Goal: Information Seeking & Learning: Learn about a topic

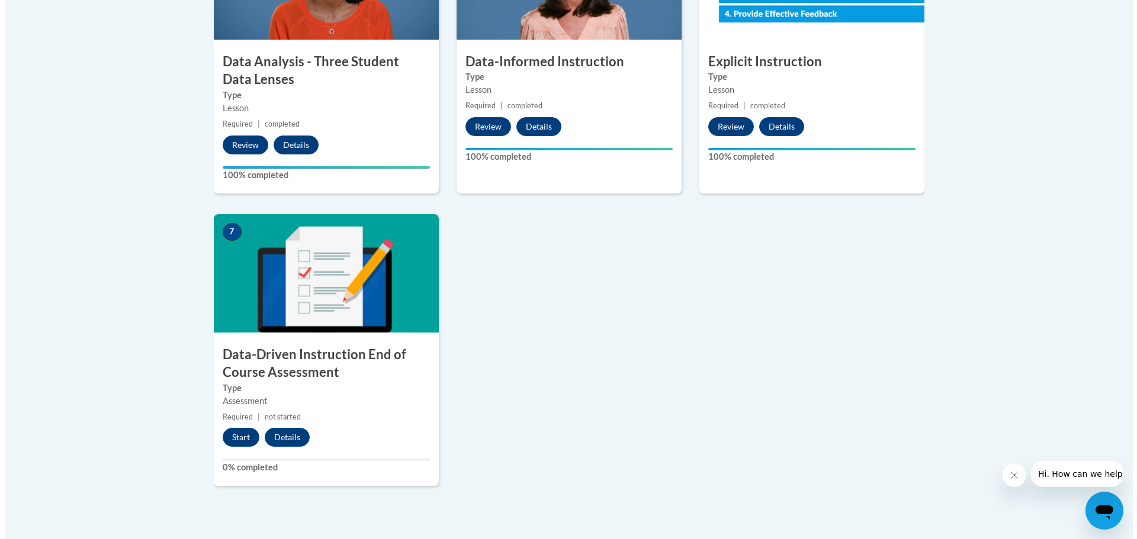
scroll to position [888, 0]
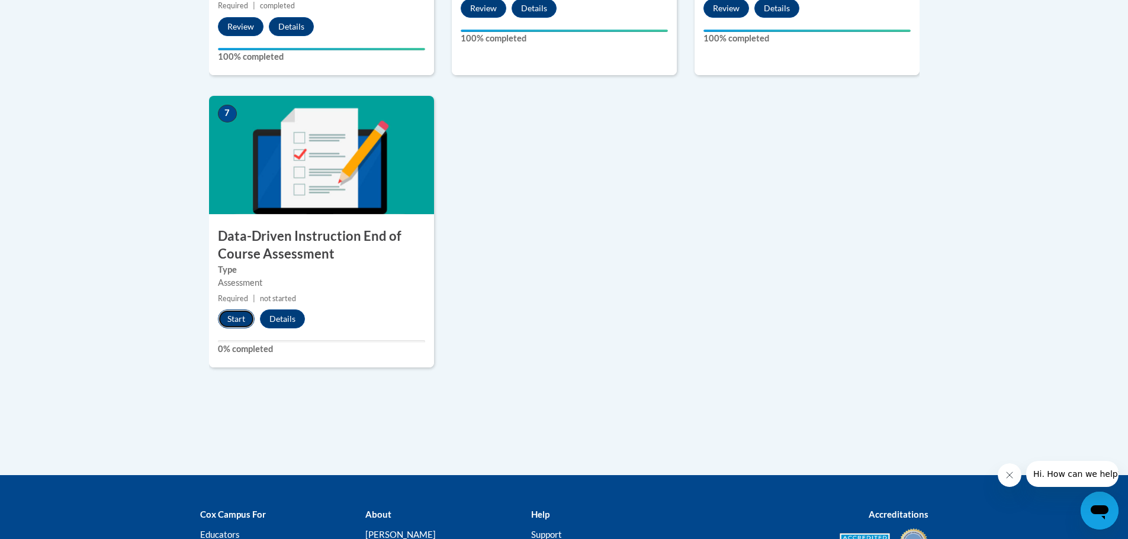
click at [242, 315] on button "Start" at bounding box center [236, 319] width 37 height 19
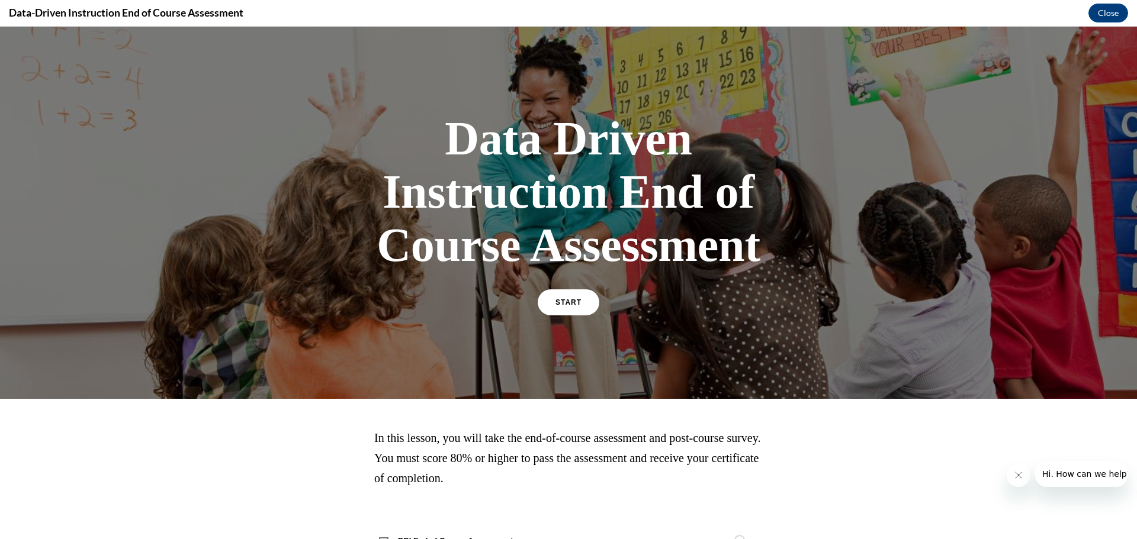
scroll to position [48, 0]
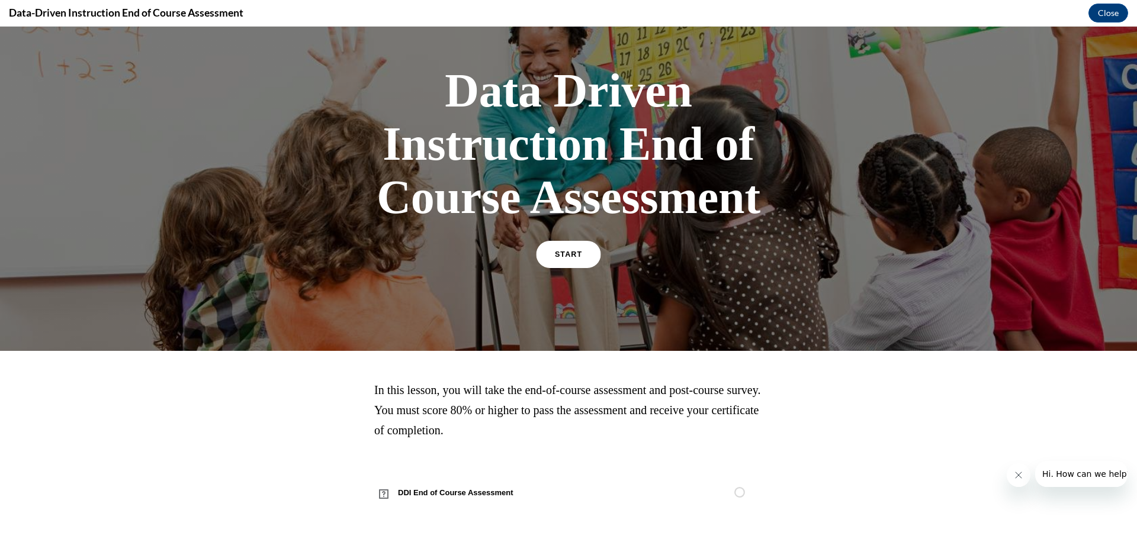
click at [560, 255] on span "START" at bounding box center [568, 254] width 27 height 9
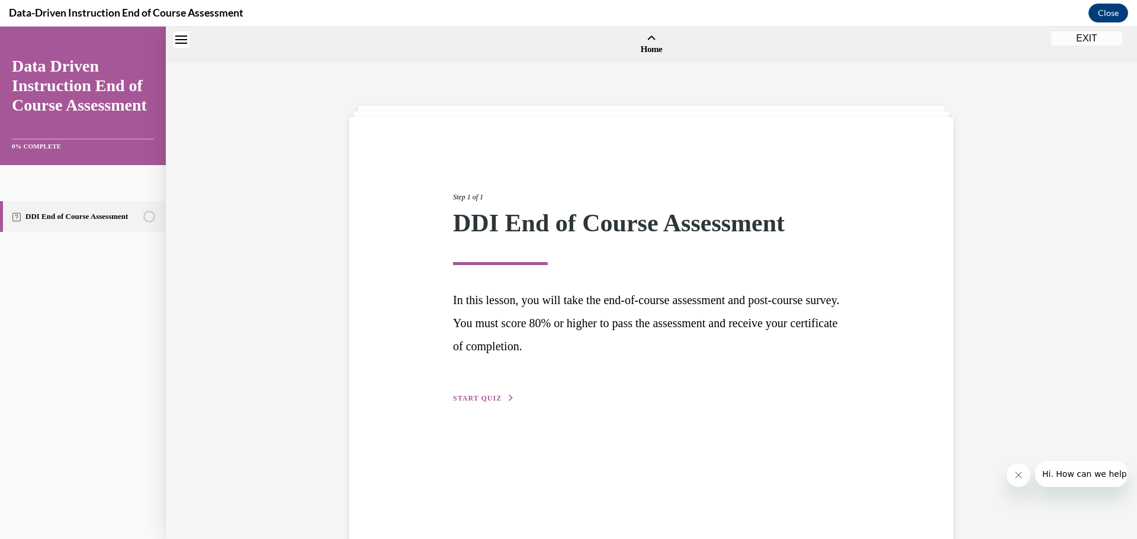
scroll to position [37, 0]
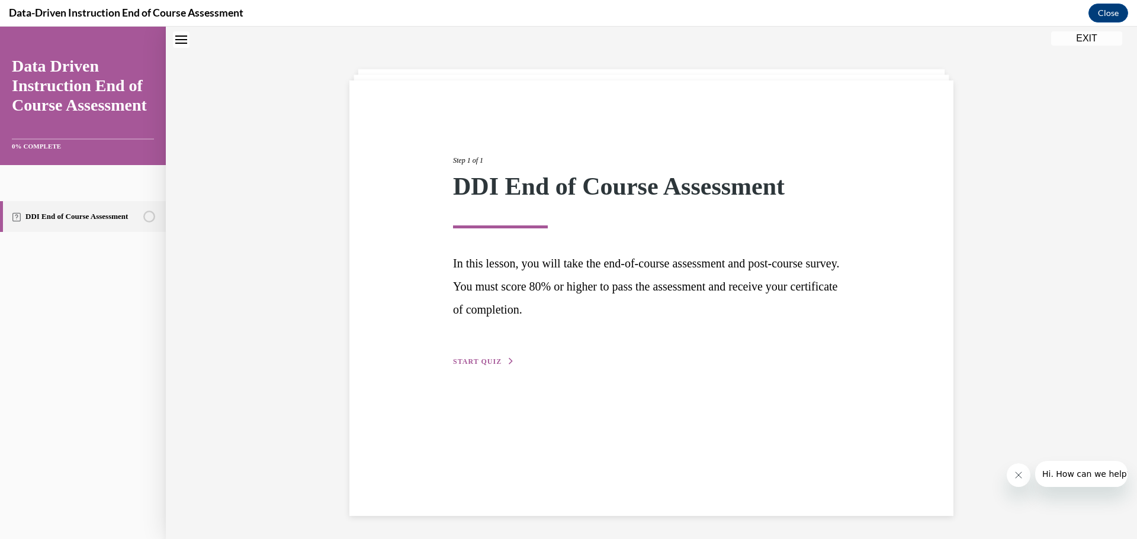
click at [490, 364] on span "START QUIZ" at bounding box center [477, 362] width 49 height 8
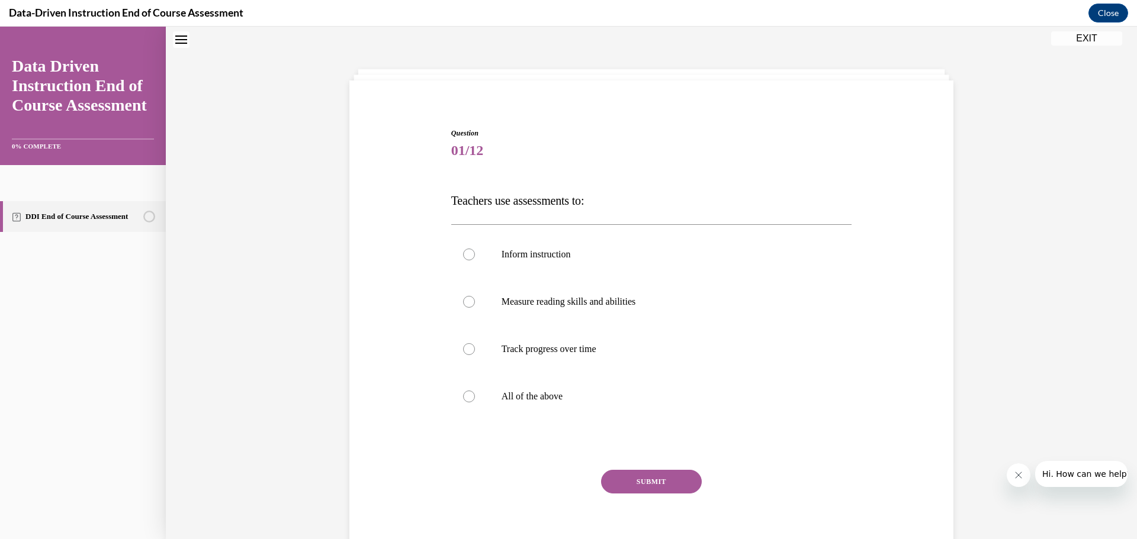
scroll to position [36, 0]
click at [523, 404] on label "All of the above" at bounding box center [651, 397] width 401 height 47
click at [475, 403] on input "All of the above" at bounding box center [469, 397] width 12 height 12
radio input "true"
click at [626, 485] on button "SUBMIT" at bounding box center [651, 483] width 101 height 24
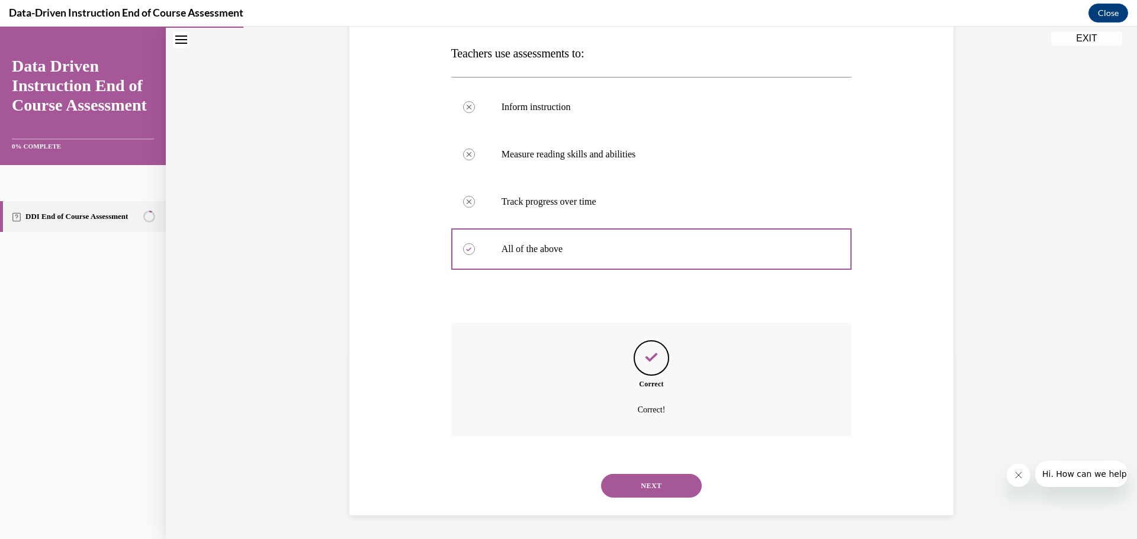
click at [625, 480] on button "NEXT" at bounding box center [651, 486] width 101 height 24
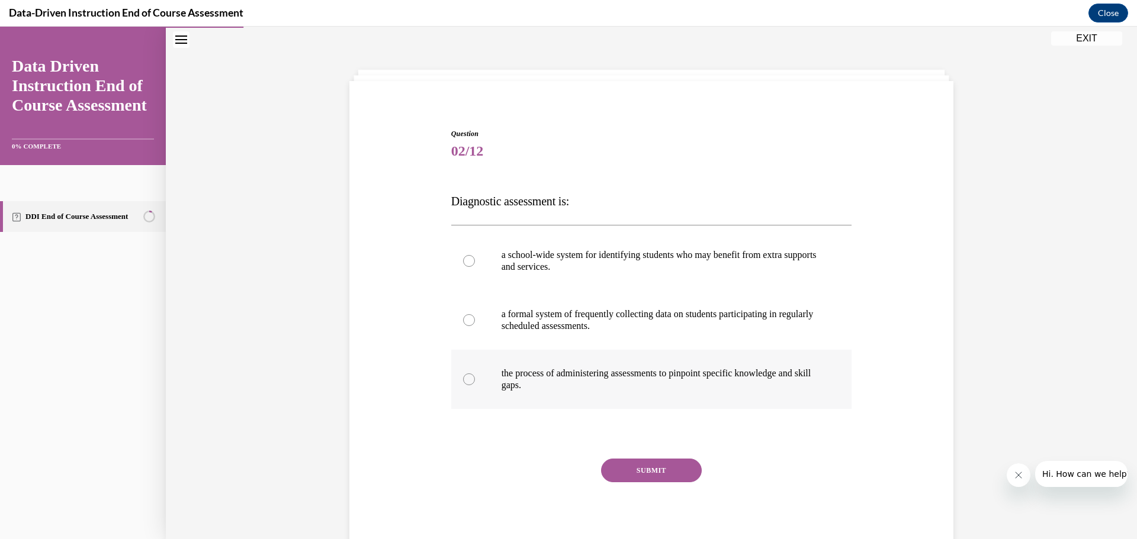
click at [463, 385] on div at bounding box center [469, 380] width 12 height 12
click at [463, 385] on input "the process of administering assessments to pinpoint specific knowledge and ski…" at bounding box center [469, 380] width 12 height 12
radio input "true"
click at [661, 475] on button "SUBMIT" at bounding box center [651, 471] width 101 height 24
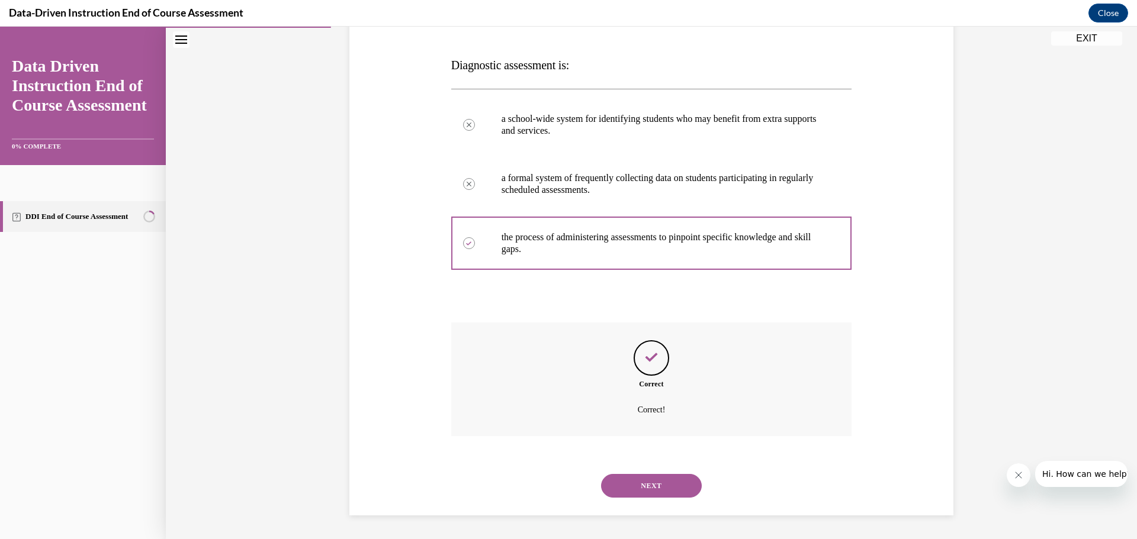
click at [644, 484] on button "NEXT" at bounding box center [651, 486] width 101 height 24
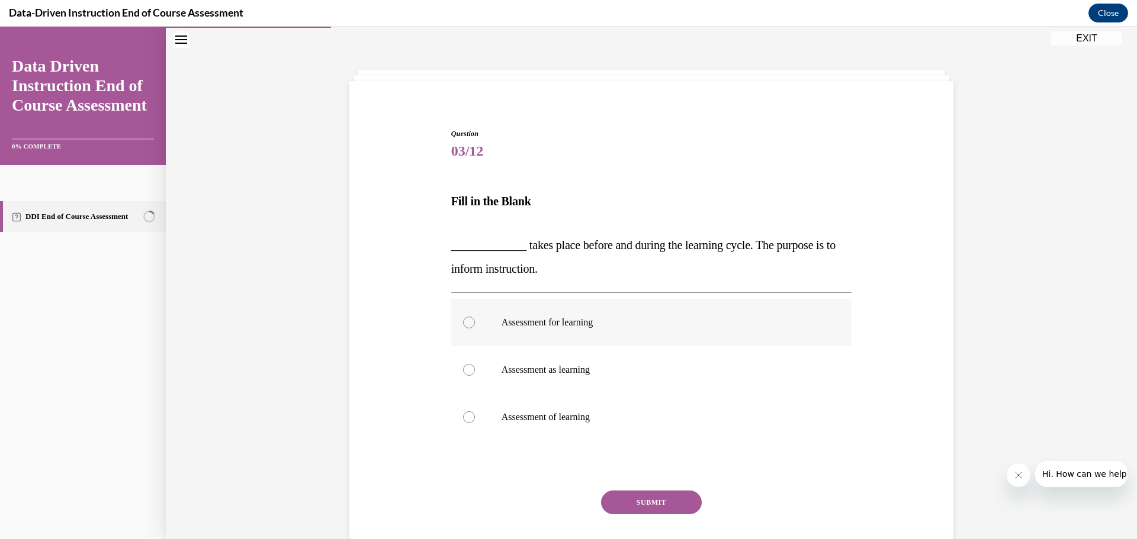
click at [607, 333] on label "Assessment for learning" at bounding box center [651, 322] width 401 height 47
click at [475, 329] on input "Assessment for learning" at bounding box center [469, 323] width 12 height 12
radio input "true"
click at [654, 498] on button "SUBMIT" at bounding box center [651, 503] width 101 height 24
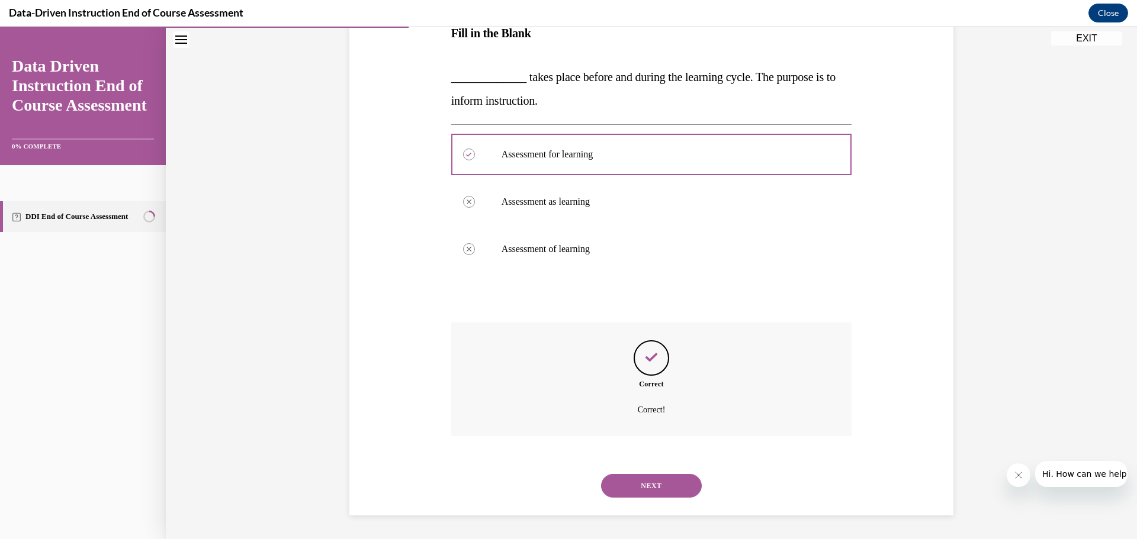
click at [642, 494] on button "NEXT" at bounding box center [651, 486] width 101 height 24
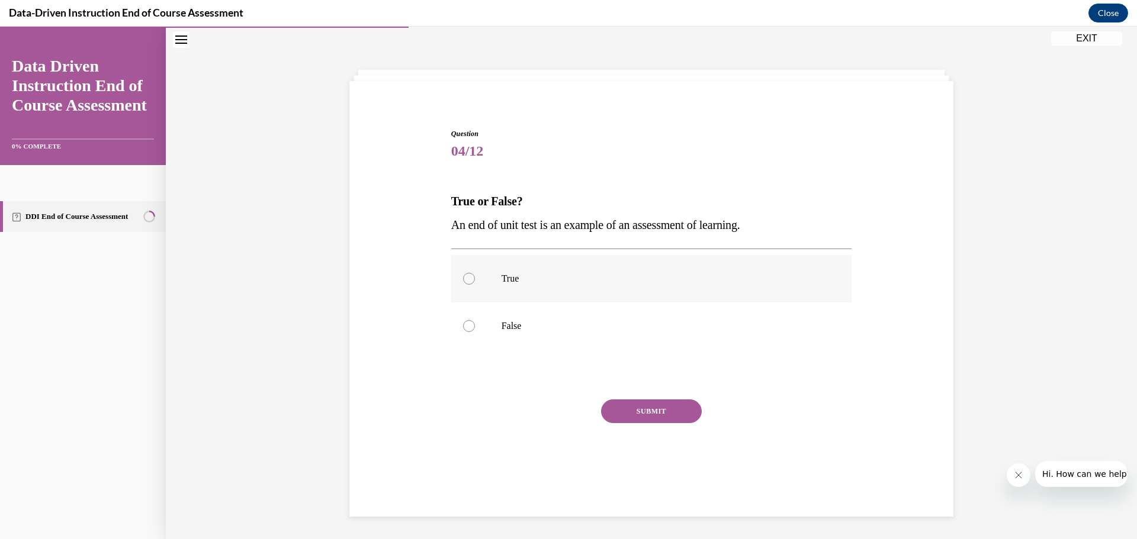
click at [574, 282] on p "True" at bounding box center [661, 279] width 321 height 12
click at [475, 282] on input "True" at bounding box center [469, 279] width 12 height 12
radio input "true"
click at [658, 413] on button "SUBMIT" at bounding box center [651, 412] width 101 height 24
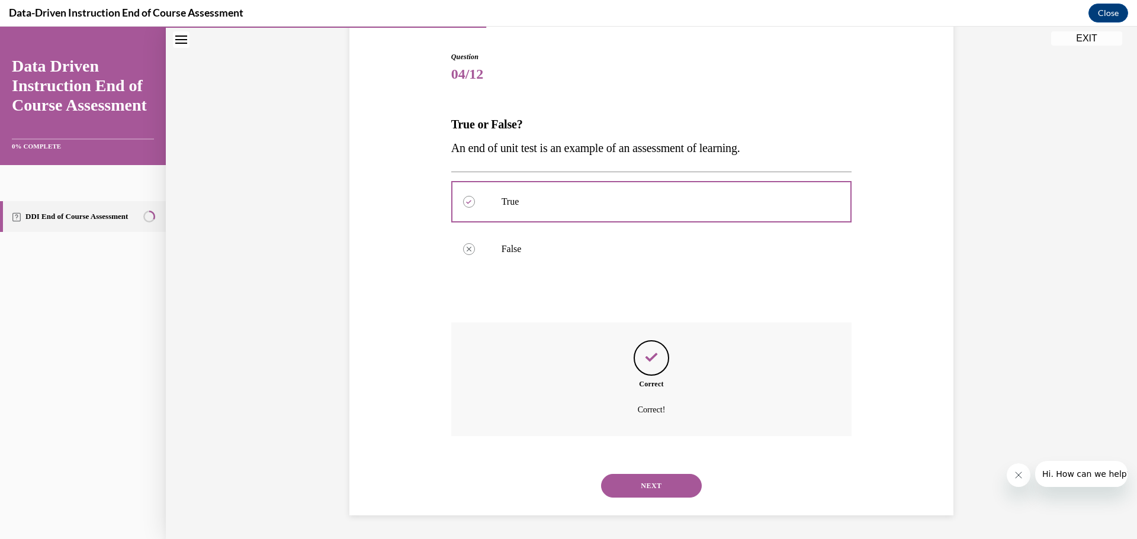
click at [664, 485] on button "NEXT" at bounding box center [651, 486] width 101 height 24
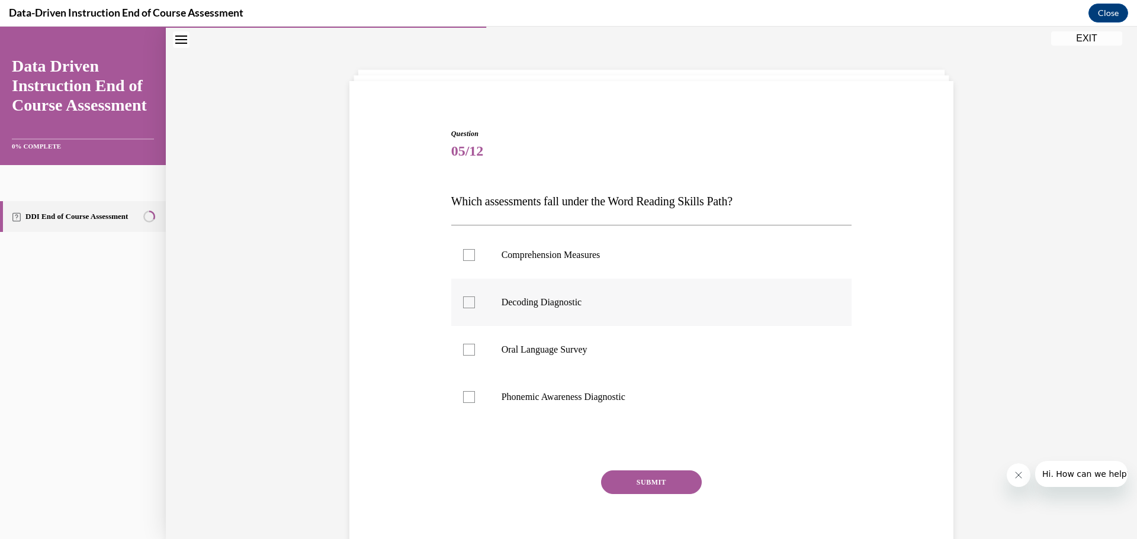
click at [636, 305] on p "Decoding Diagnostic" at bounding box center [661, 303] width 321 height 12
click at [475, 305] on input "Decoding Diagnostic" at bounding box center [469, 303] width 12 height 12
checkbox input "true"
click at [610, 403] on p "Phonemic Awareness Diagnostic" at bounding box center [661, 397] width 321 height 12
click at [475, 403] on input "Phonemic Awareness Diagnostic" at bounding box center [469, 397] width 12 height 12
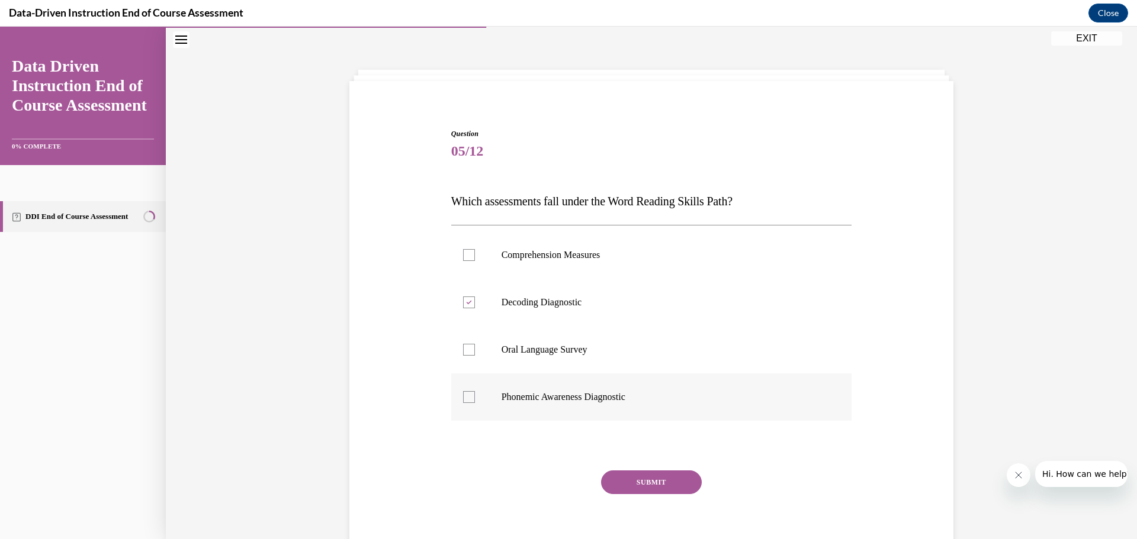
checkbox input "true"
click at [664, 482] on button "SUBMIT" at bounding box center [651, 483] width 101 height 24
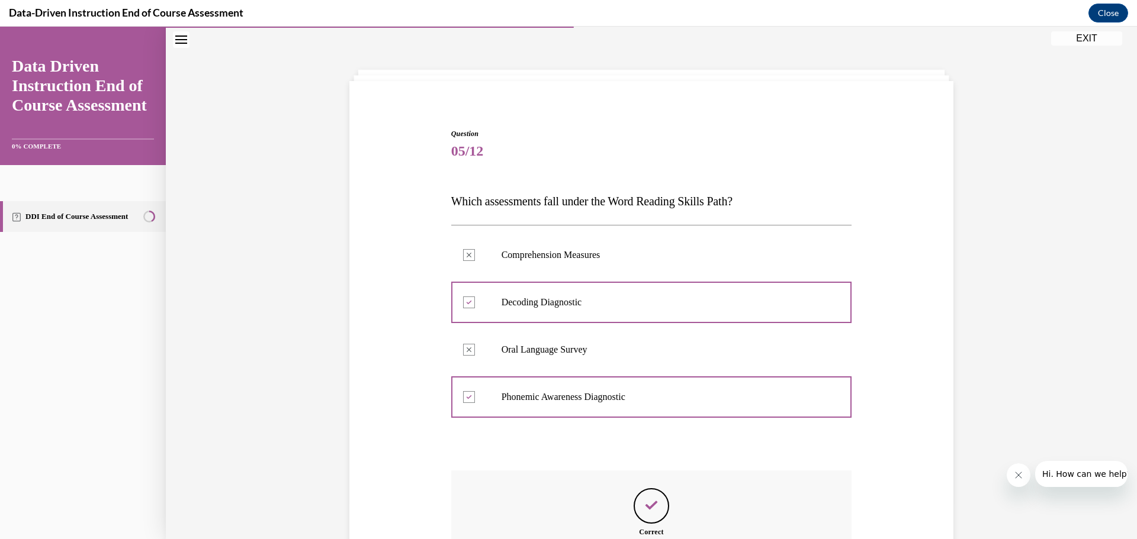
scroll to position [184, 0]
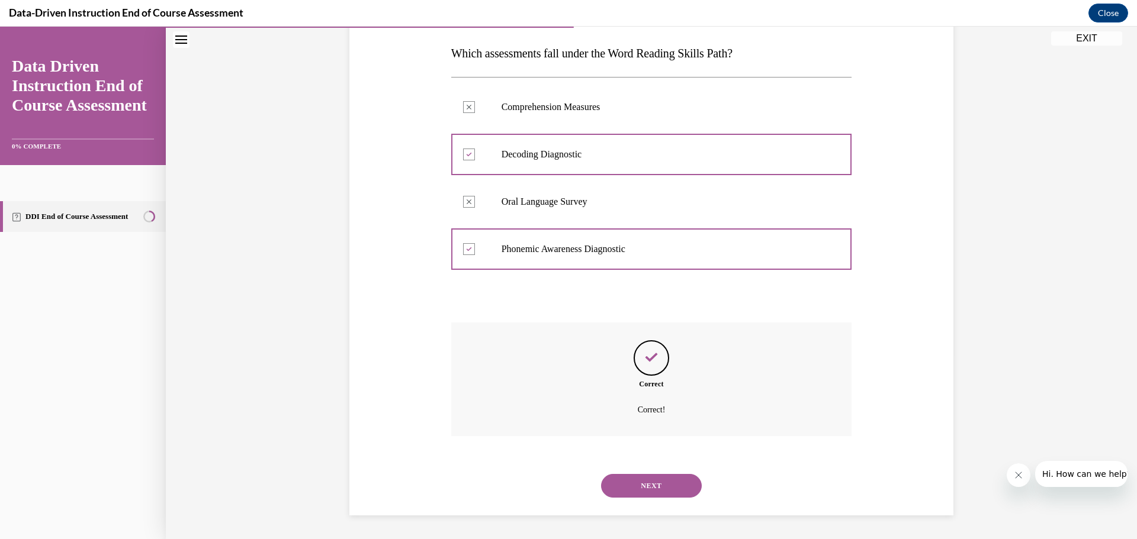
click at [676, 483] on button "NEXT" at bounding box center [651, 486] width 101 height 24
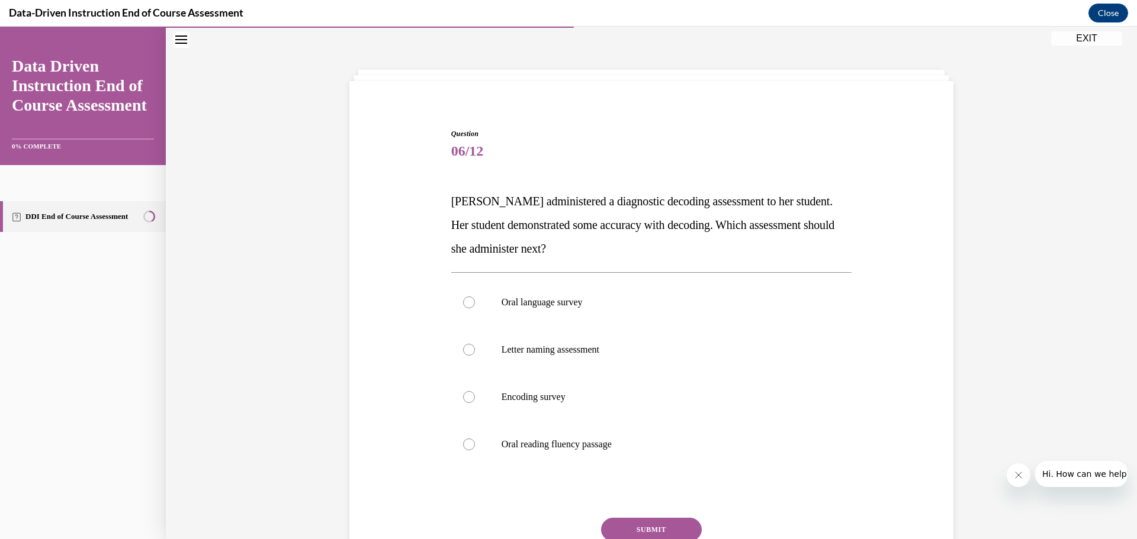
scroll to position [95, 0]
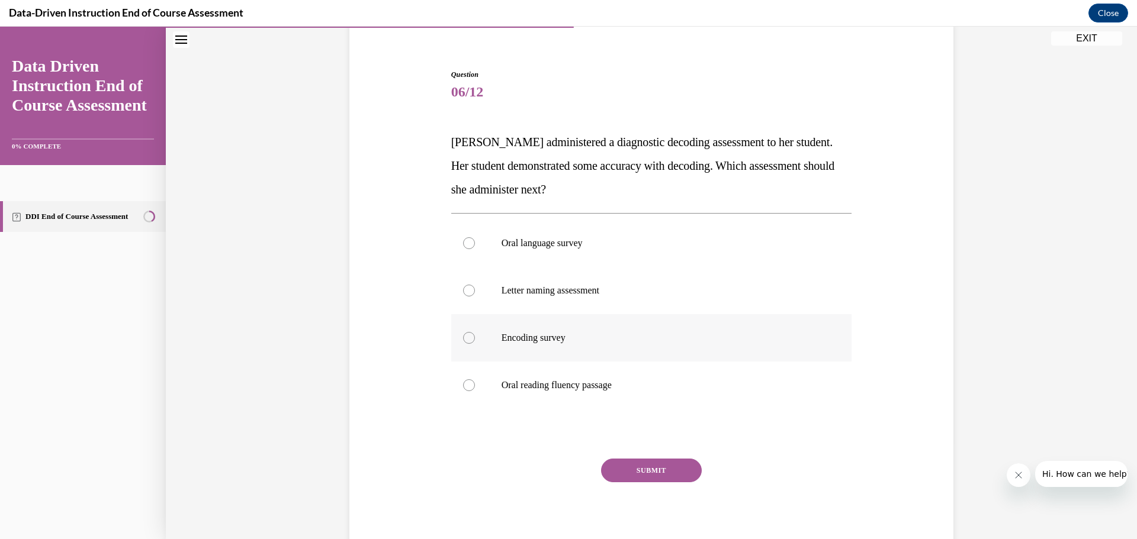
click at [608, 354] on label "Encoding survey" at bounding box center [651, 337] width 401 height 47
click at [475, 344] on input "Encoding survey" at bounding box center [469, 338] width 12 height 12
radio input "true"
click at [637, 471] on button "SUBMIT" at bounding box center [651, 471] width 101 height 24
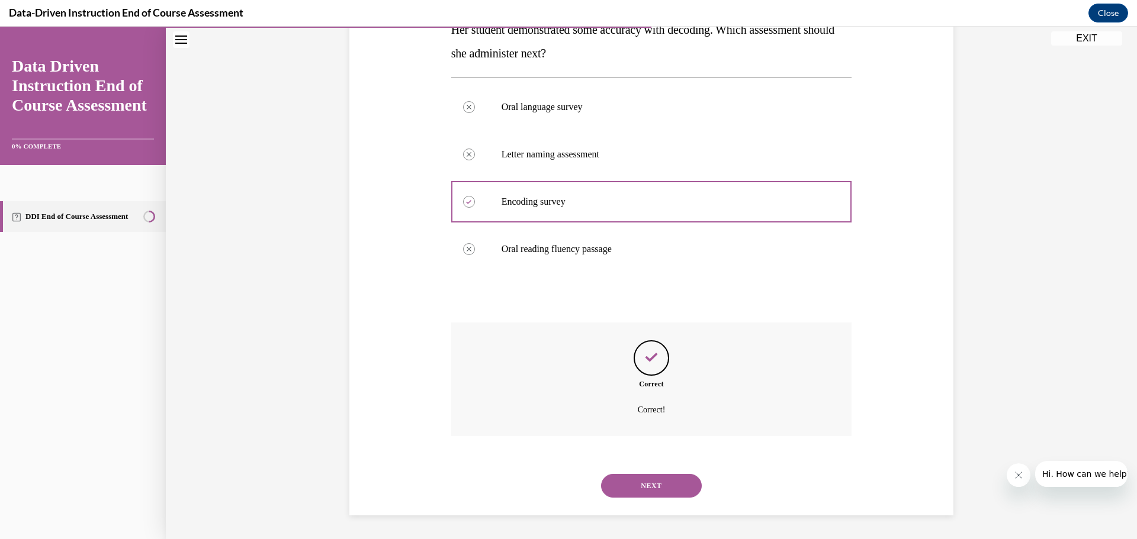
click at [664, 487] on button "NEXT" at bounding box center [651, 486] width 101 height 24
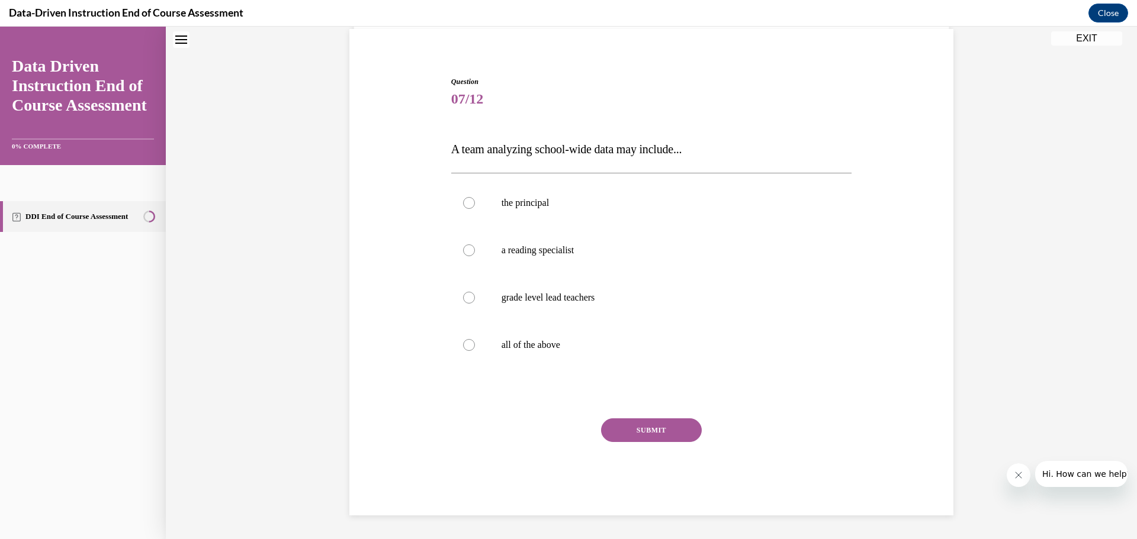
scroll to position [36, 0]
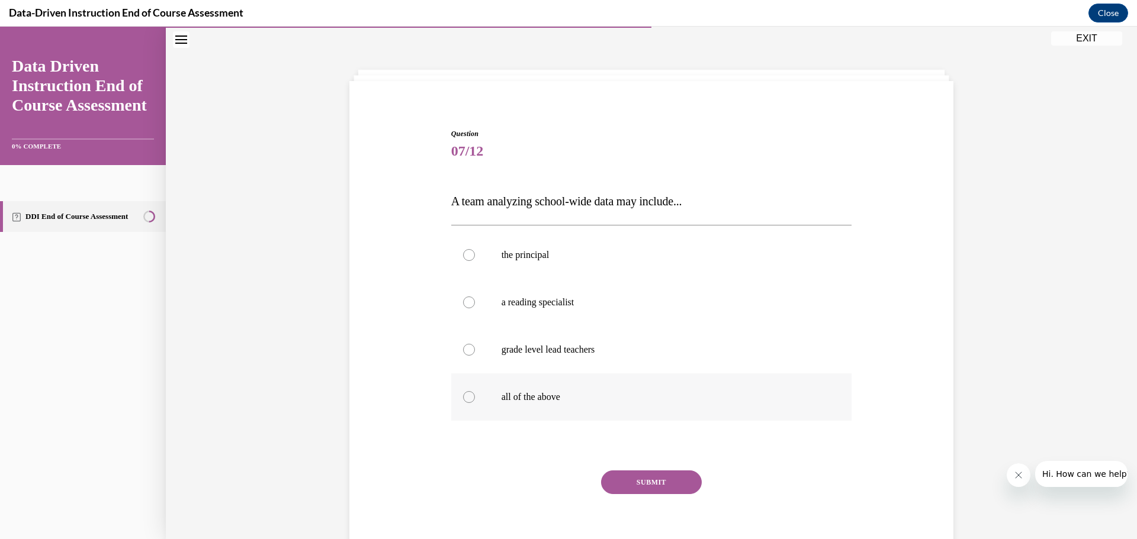
click at [515, 413] on label "all of the above" at bounding box center [651, 397] width 401 height 47
click at [475, 403] on input "all of the above" at bounding box center [469, 397] width 12 height 12
radio input "true"
click at [619, 486] on button "SUBMIT" at bounding box center [651, 483] width 101 height 24
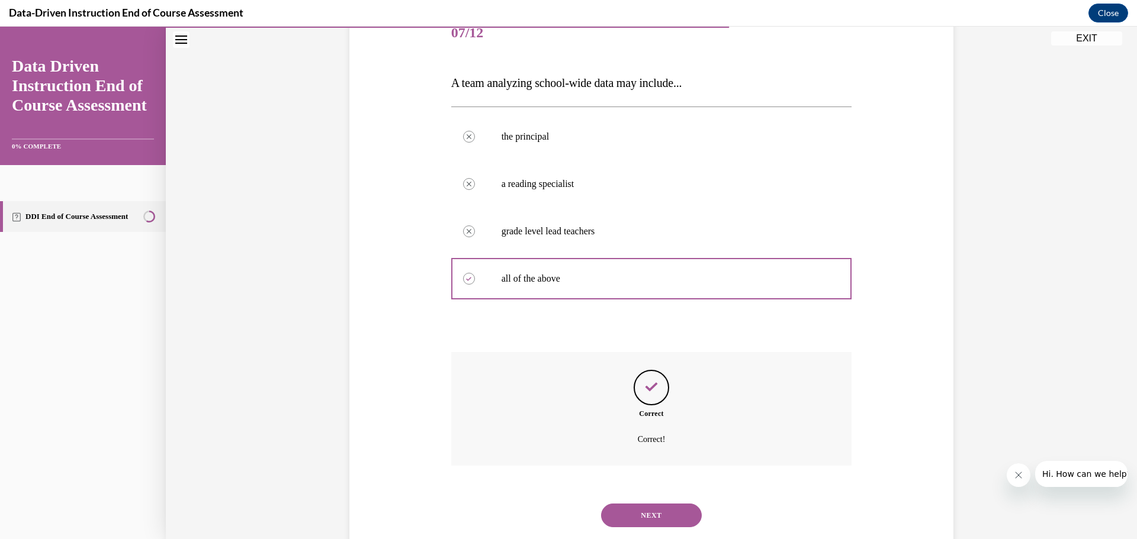
click at [645, 506] on button "NEXT" at bounding box center [651, 516] width 101 height 24
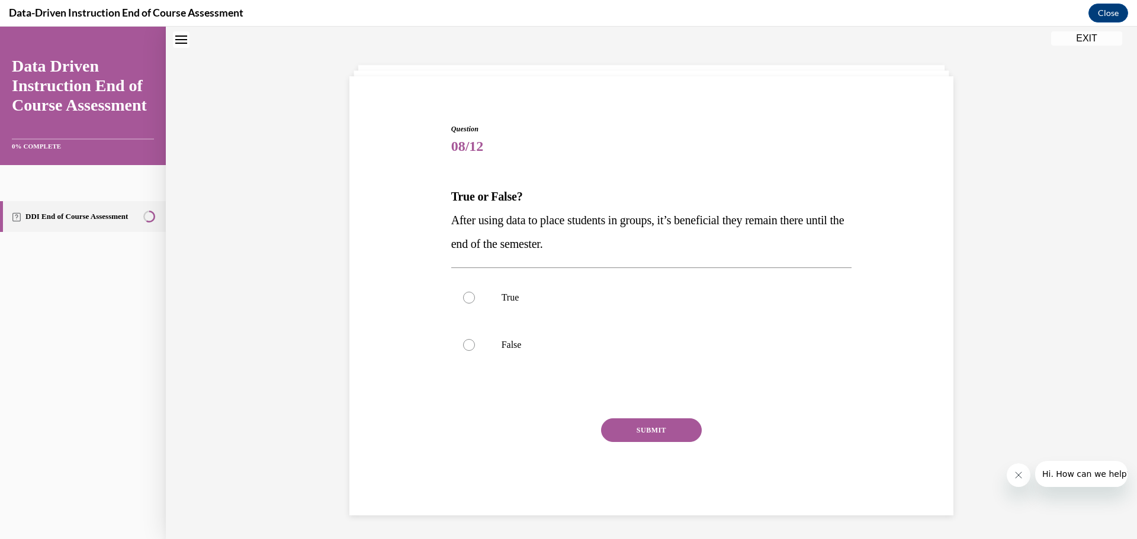
scroll to position [36, 0]
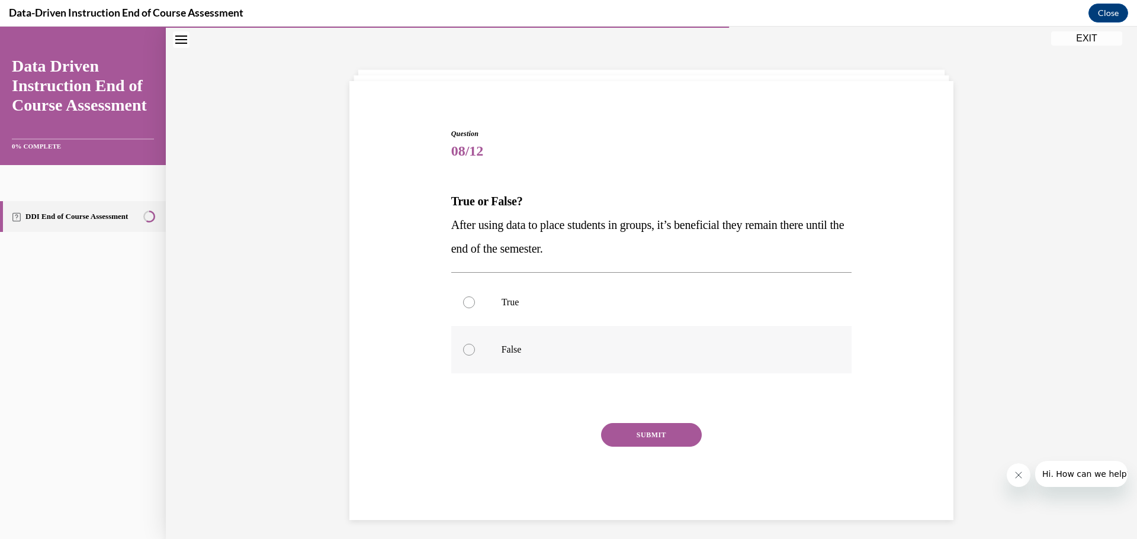
click at [512, 359] on label "False" at bounding box center [651, 349] width 401 height 47
click at [475, 356] on input "False" at bounding box center [469, 350] width 12 height 12
radio input "true"
click at [646, 438] on button "SUBMIT" at bounding box center [651, 435] width 101 height 24
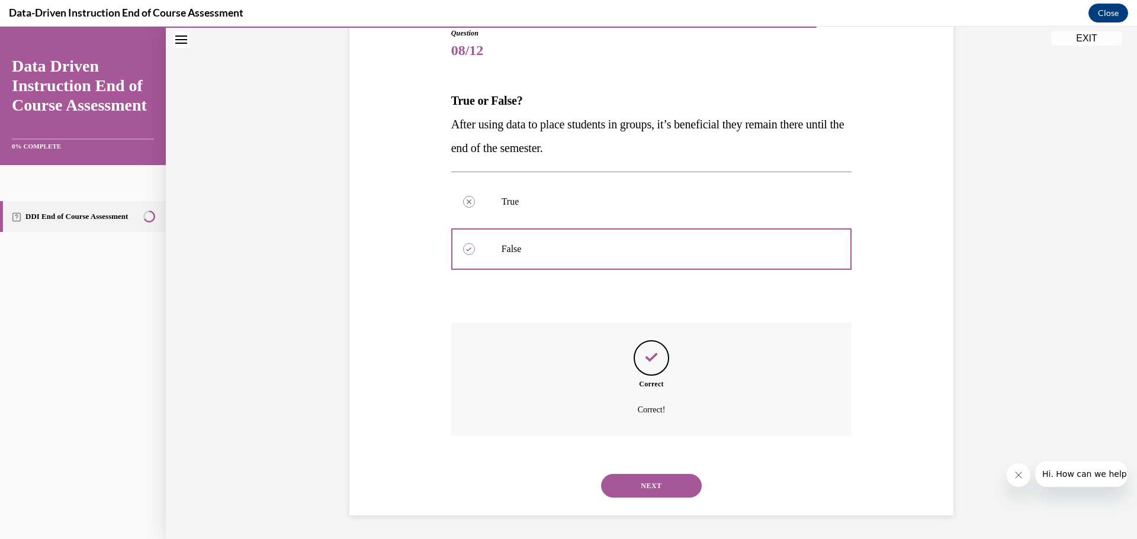
click at [651, 483] on button "NEXT" at bounding box center [651, 486] width 101 height 24
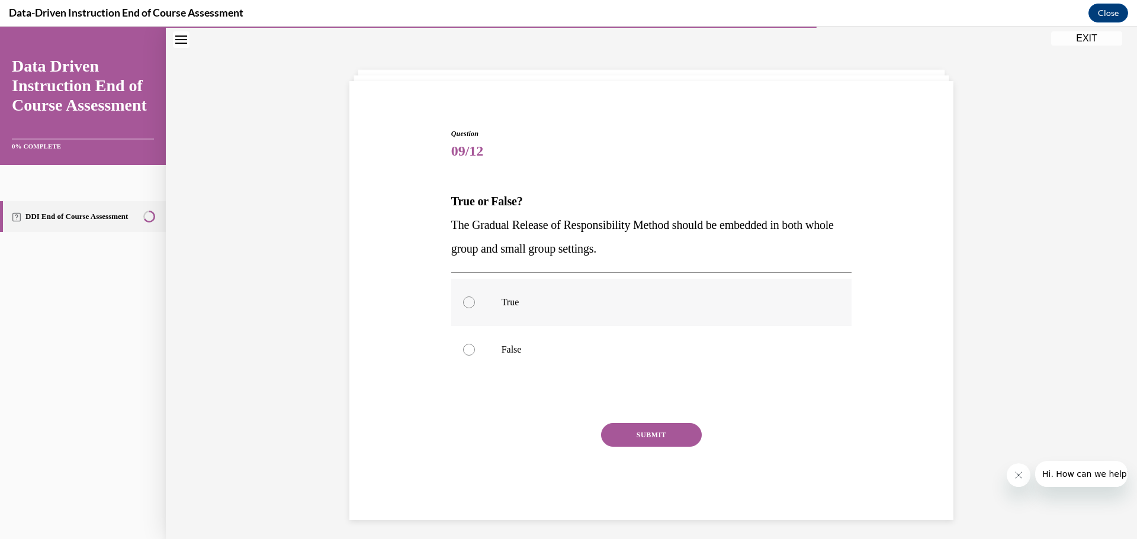
click at [568, 312] on label "True" at bounding box center [651, 302] width 401 height 47
click at [475, 308] on input "True" at bounding box center [469, 303] width 12 height 12
radio input "true"
click at [645, 435] on button "SUBMIT" at bounding box center [651, 435] width 101 height 24
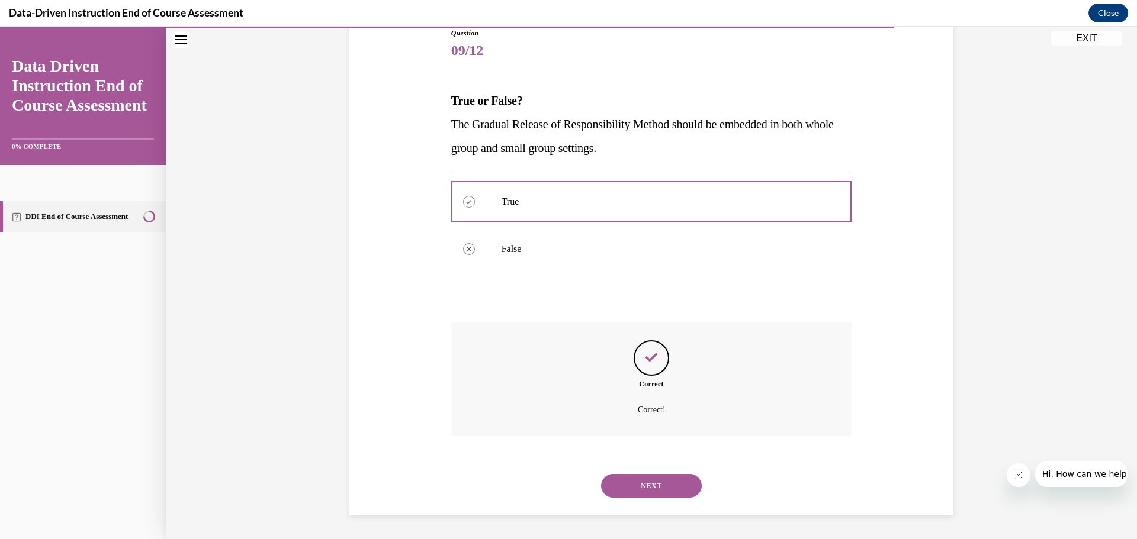
click at [625, 481] on button "NEXT" at bounding box center [651, 486] width 101 height 24
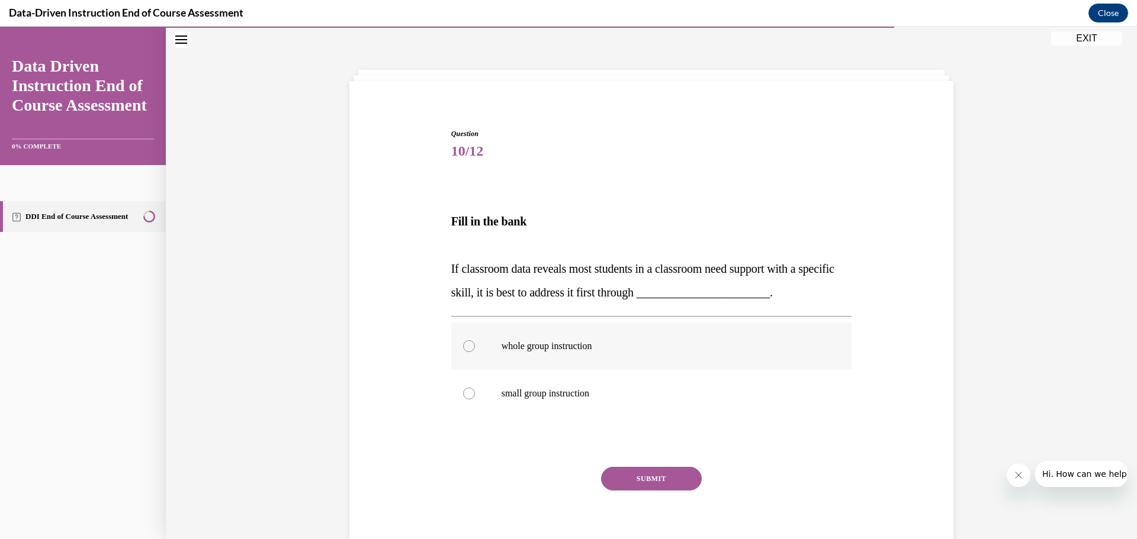
click at [674, 350] on p "whole group instruction" at bounding box center [661, 346] width 321 height 12
click at [475, 350] on input "whole group instruction" at bounding box center [469, 346] width 12 height 12
radio input "true"
click at [652, 475] on button "SUBMIT" at bounding box center [651, 479] width 101 height 24
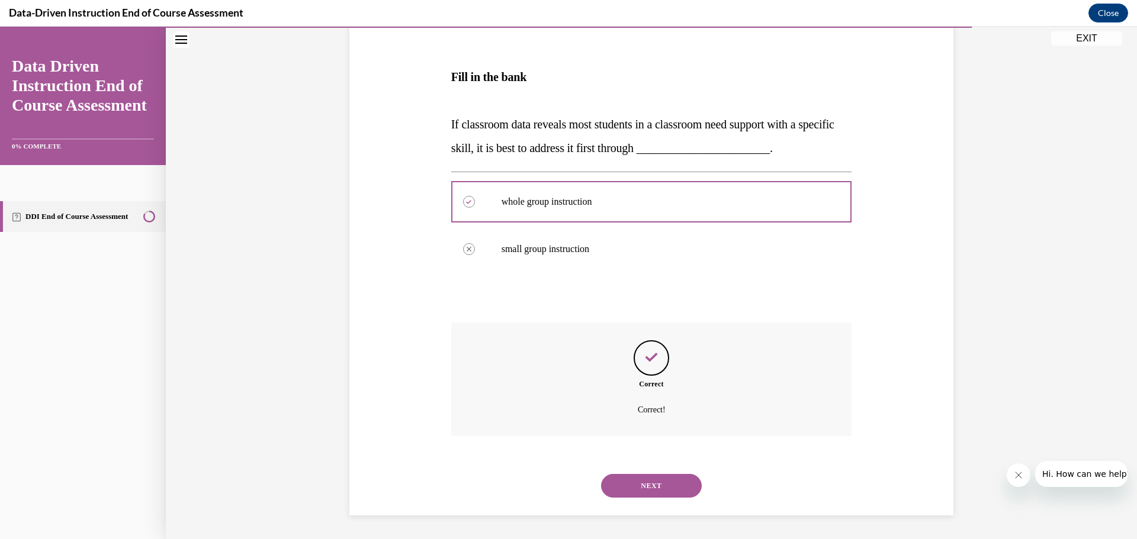
click at [676, 490] on button "NEXT" at bounding box center [651, 486] width 101 height 24
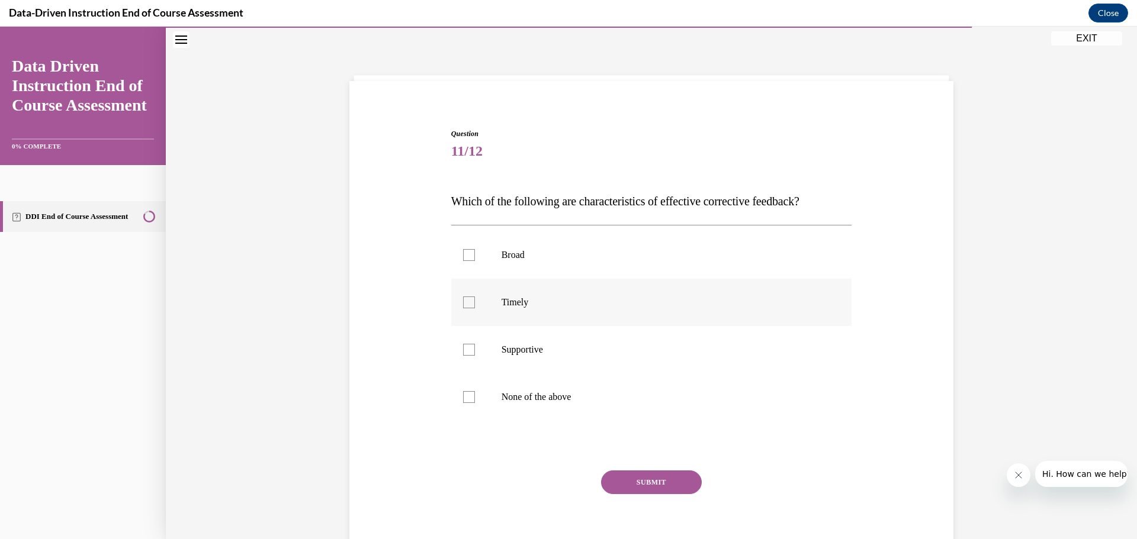
click at [463, 305] on div at bounding box center [469, 303] width 12 height 12
click at [463, 305] on input "Timely" at bounding box center [469, 303] width 12 height 12
checkbox input "true"
click at [463, 355] on div at bounding box center [469, 350] width 12 height 12
click at [463, 355] on input "Supportive" at bounding box center [469, 350] width 12 height 12
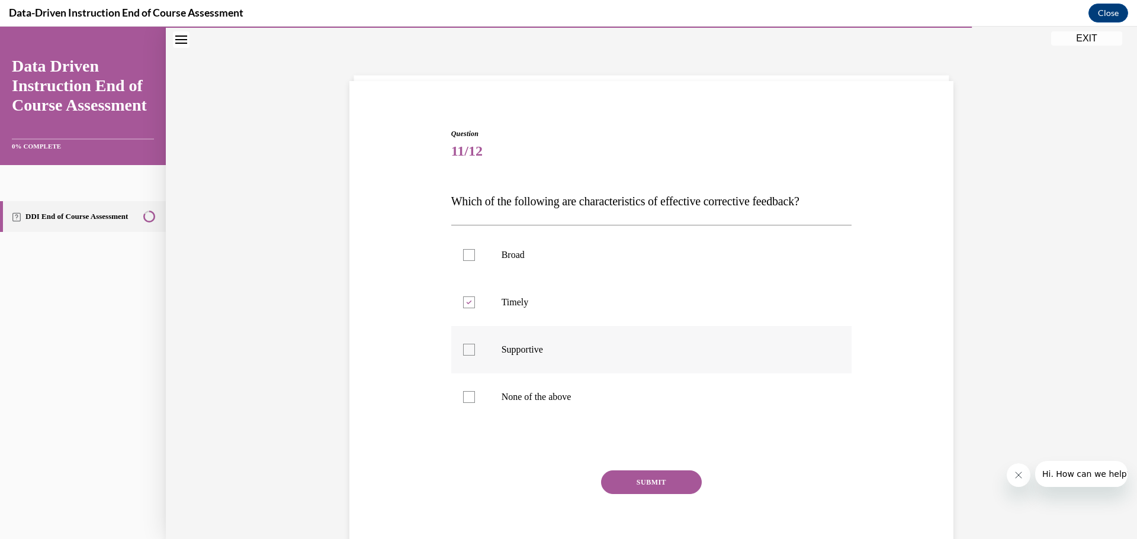
checkbox input "true"
click at [633, 484] on button "SUBMIT" at bounding box center [651, 483] width 101 height 24
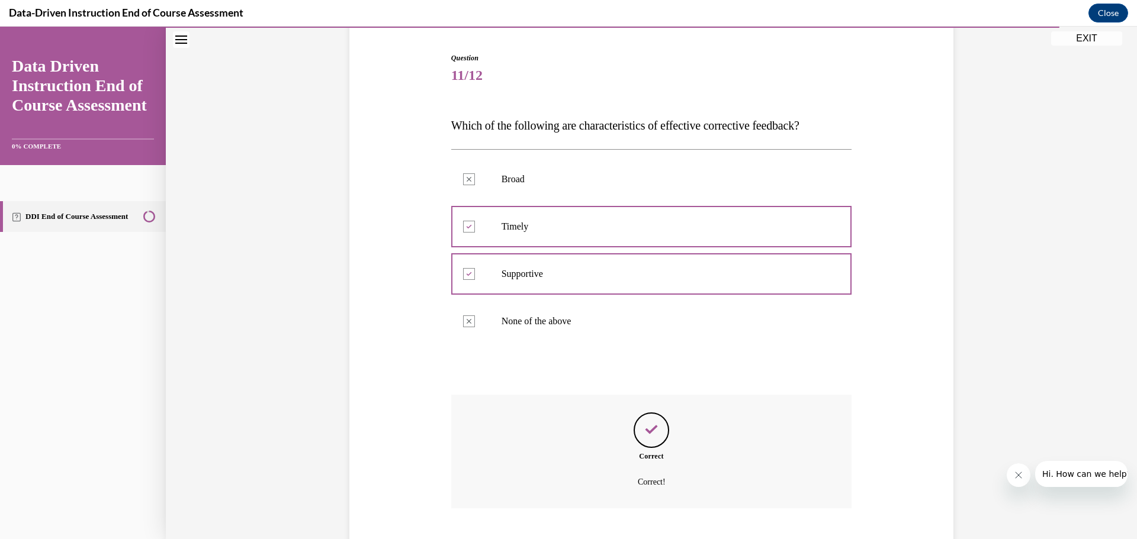
scroll to position [184, 0]
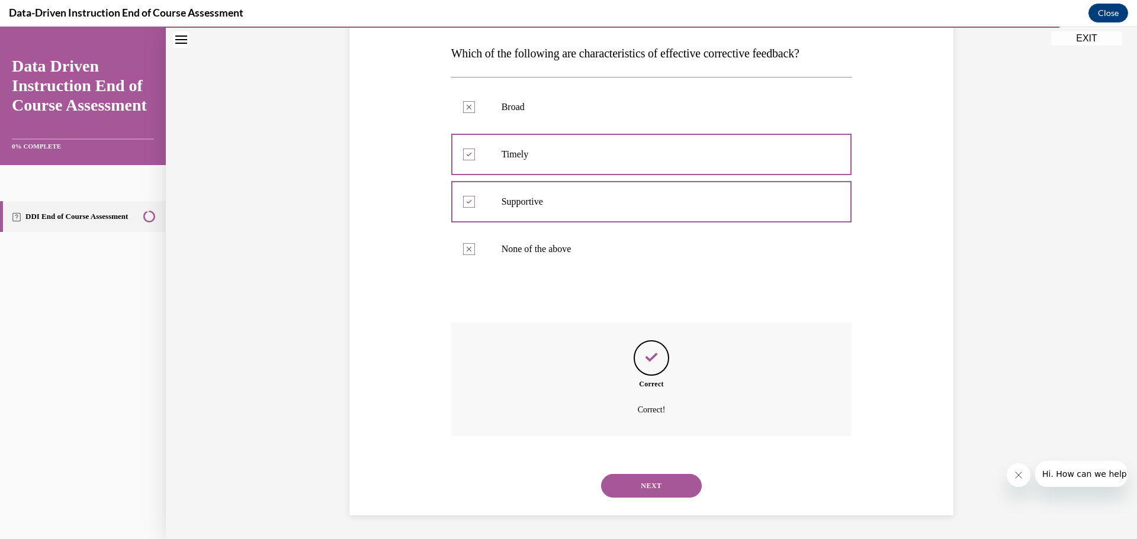
click at [662, 489] on button "NEXT" at bounding box center [651, 486] width 101 height 24
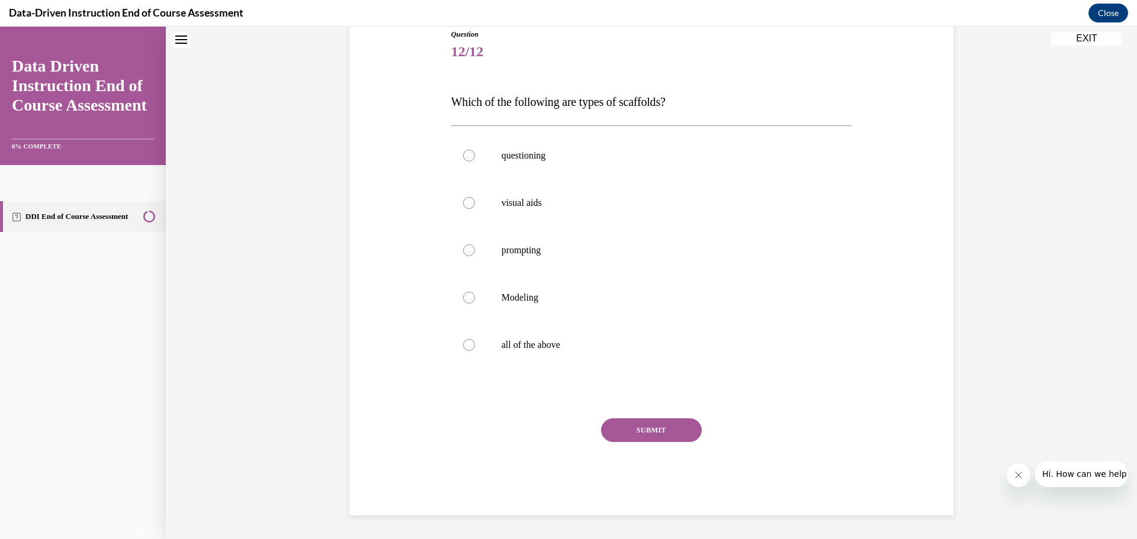
scroll to position [36, 0]
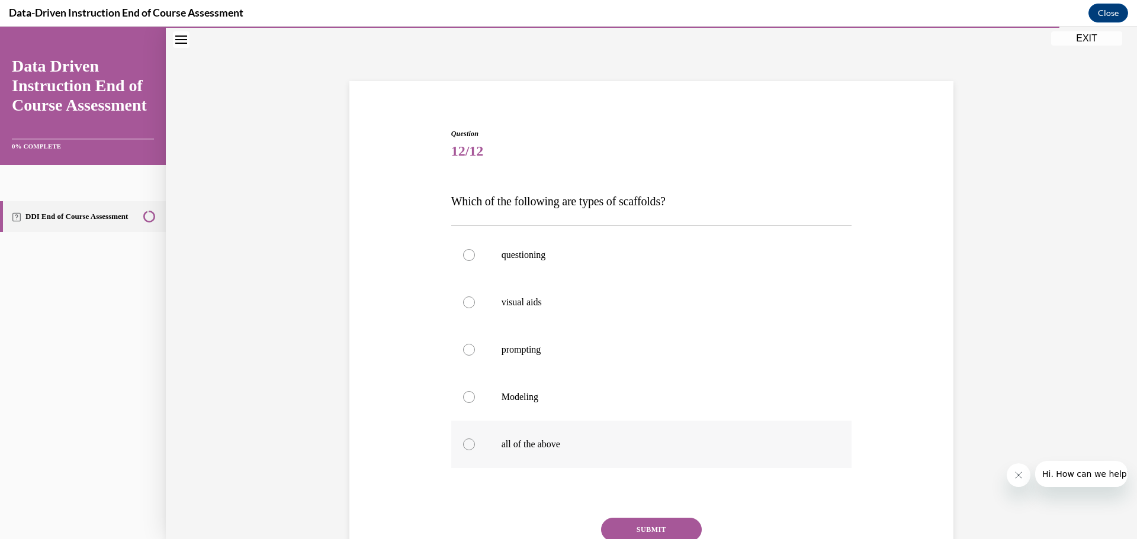
click at [636, 446] on p "all of the above" at bounding box center [661, 445] width 321 height 12
click at [475, 446] on input "all of the above" at bounding box center [469, 445] width 12 height 12
radio input "true"
click at [663, 523] on button "SUBMIT" at bounding box center [651, 530] width 101 height 24
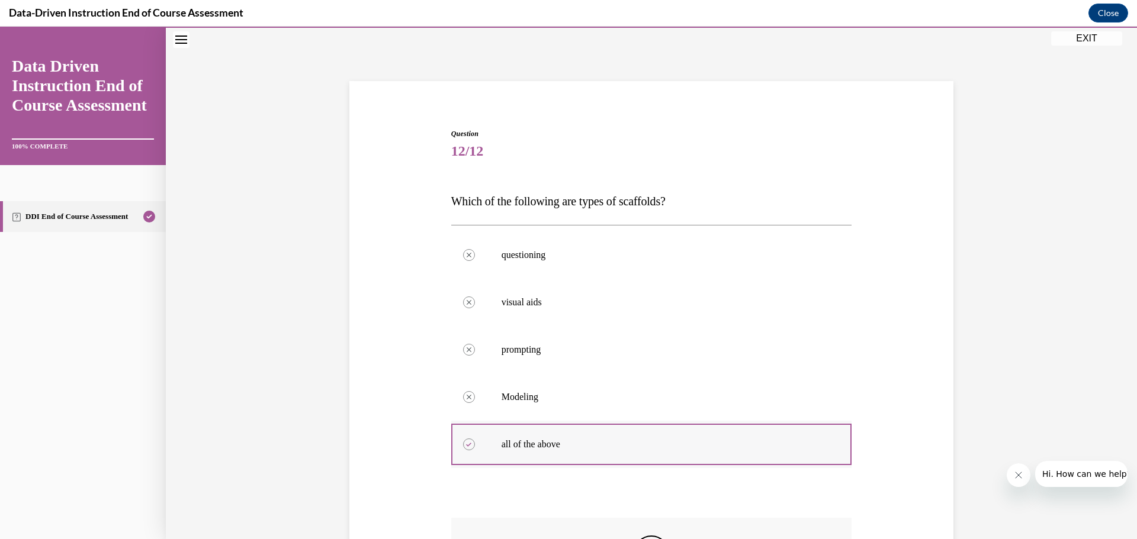
scroll to position [214, 0]
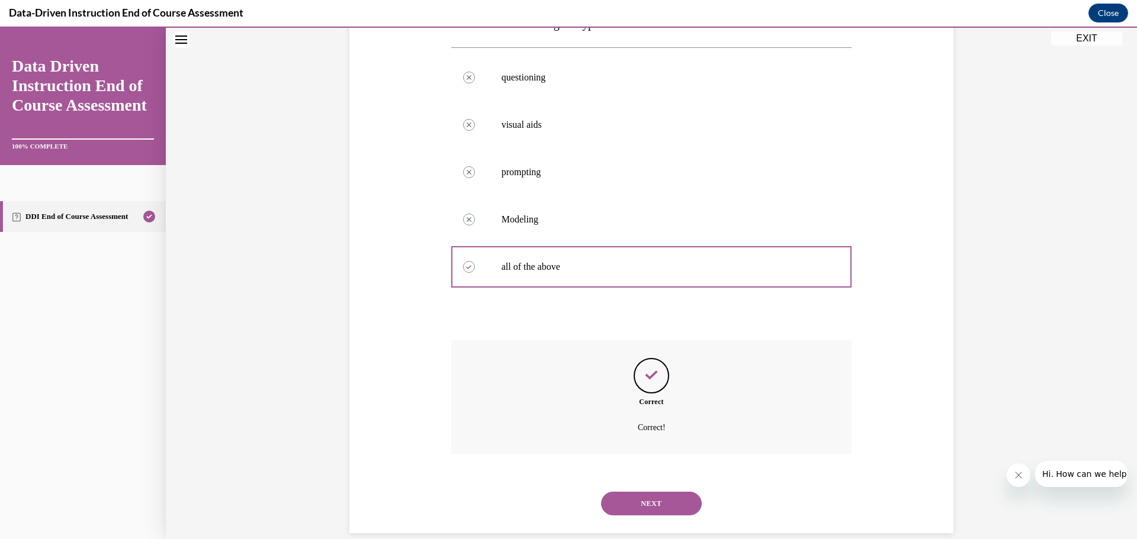
click at [674, 501] on button "NEXT" at bounding box center [651, 504] width 101 height 24
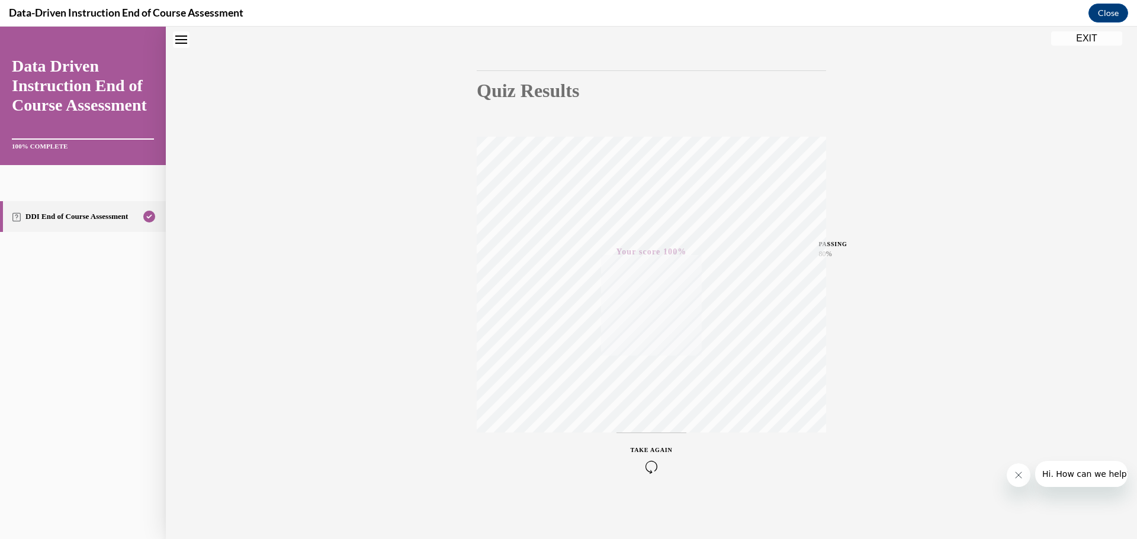
scroll to position [0, 0]
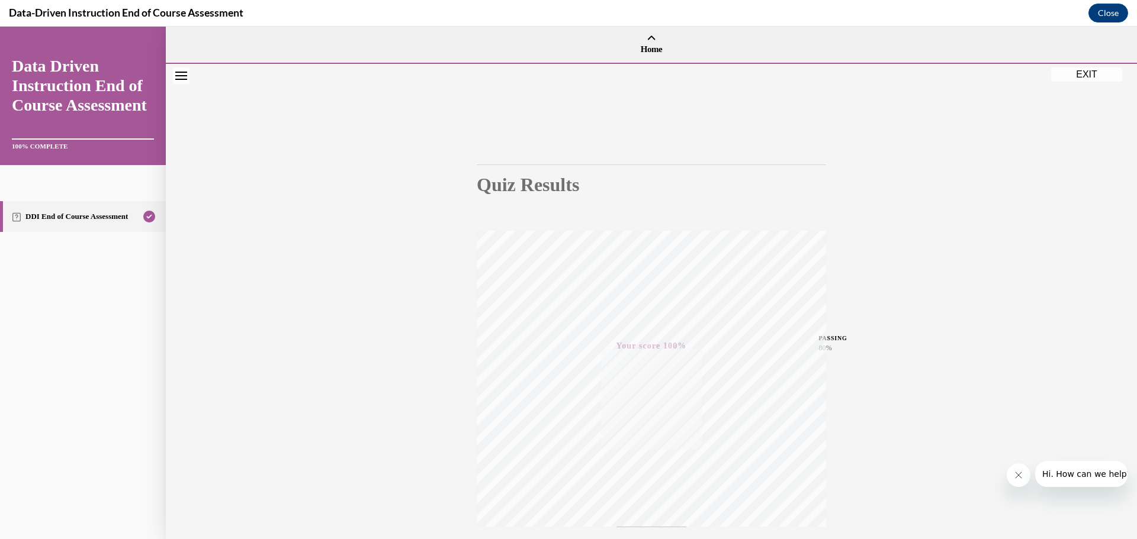
click at [1088, 76] on button "EXIT" at bounding box center [1086, 74] width 71 height 14
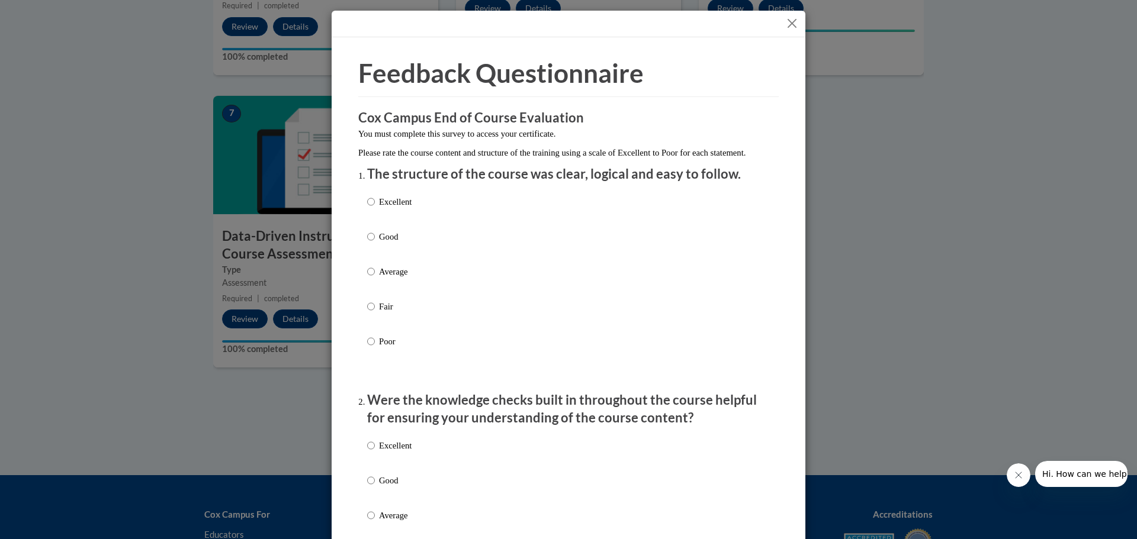
click at [380, 208] on p "Excellent" at bounding box center [395, 201] width 33 height 13
click at [375, 208] on input "Excellent" at bounding box center [371, 201] width 8 height 13
radio input "true"
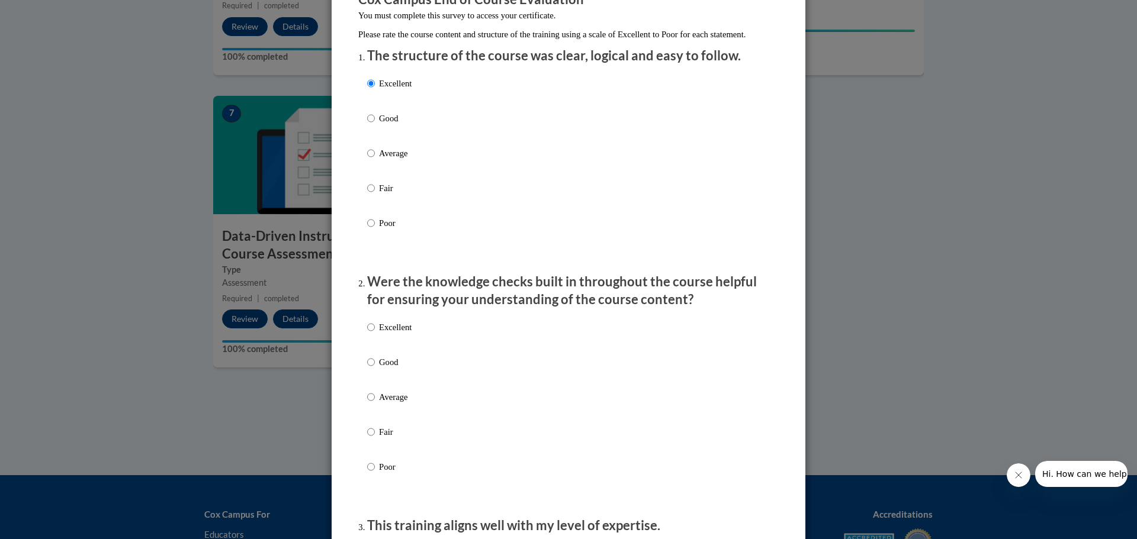
click at [396, 334] on p "Excellent" at bounding box center [395, 327] width 33 height 13
click at [375, 334] on input "Excellent" at bounding box center [371, 327] width 8 height 13
radio input "true"
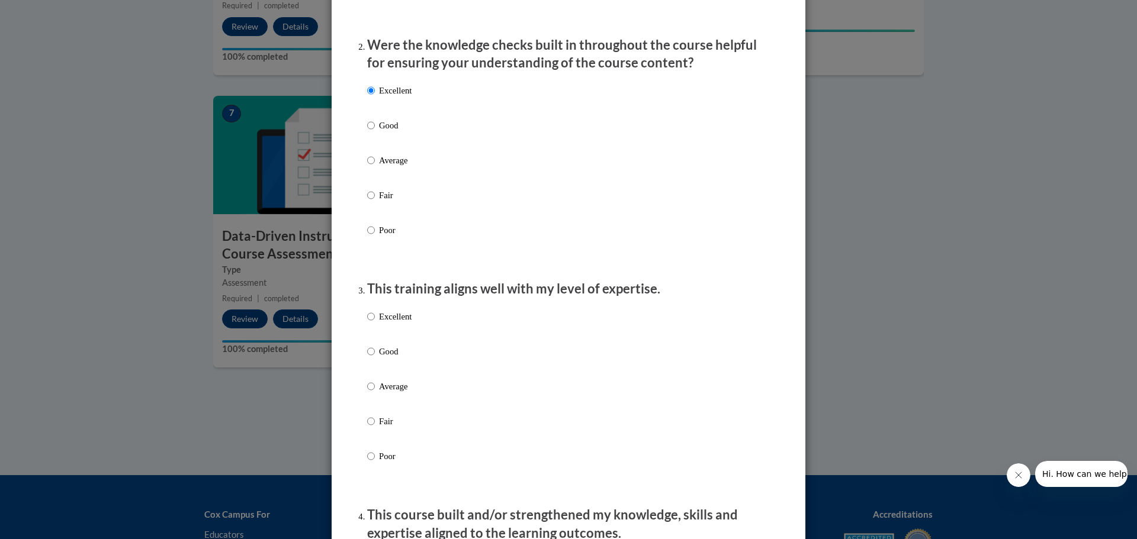
click at [393, 323] on p "Excellent" at bounding box center [395, 316] width 33 height 13
click at [375, 323] on input "Excellent" at bounding box center [371, 316] width 8 height 13
radio input "true"
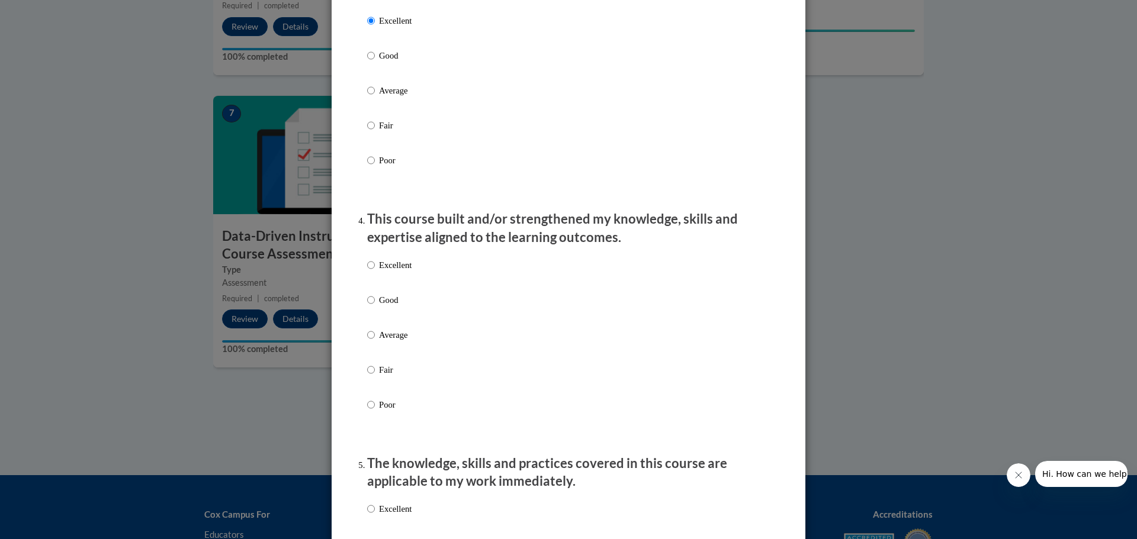
click at [388, 283] on label "Excellent" at bounding box center [389, 275] width 44 height 32
click at [375, 272] on input "Excellent" at bounding box center [371, 265] width 8 height 13
radio input "true"
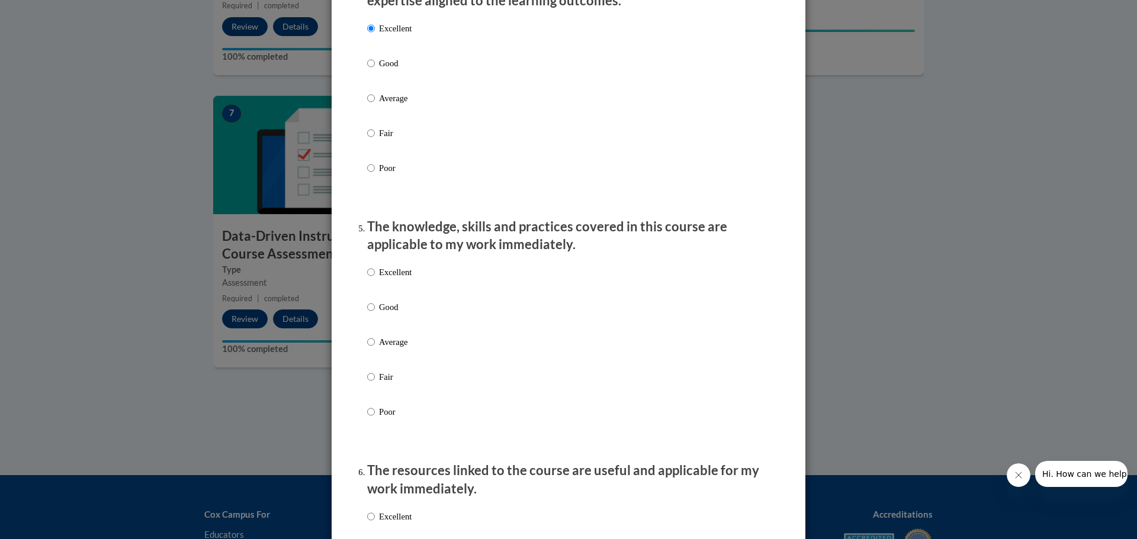
click at [384, 292] on label "Excellent" at bounding box center [389, 282] width 44 height 32
click at [375, 279] on input "Excellent" at bounding box center [371, 272] width 8 height 13
radio input "true"
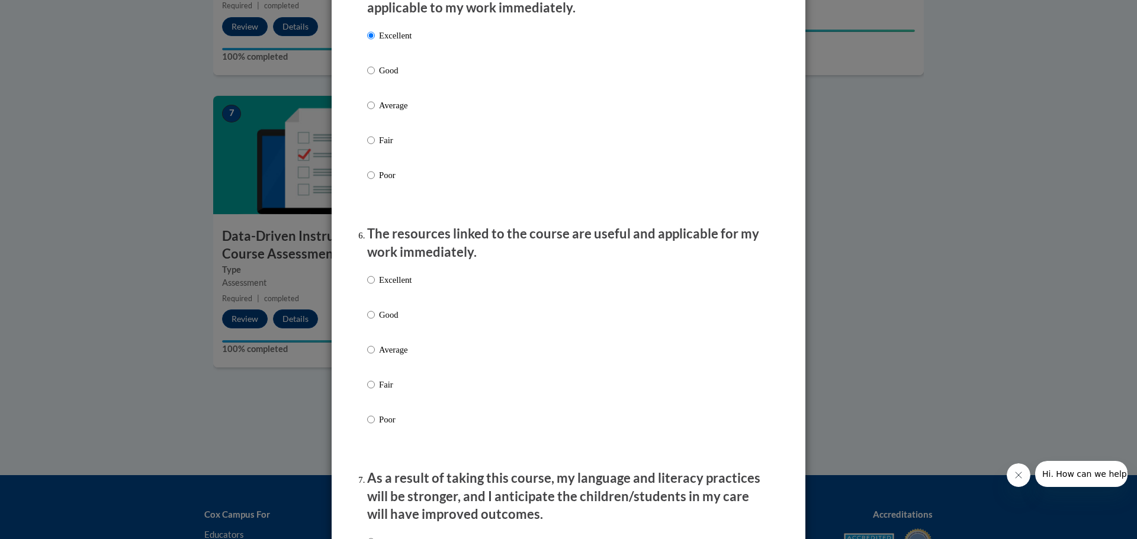
click at [399, 297] on label "Excellent" at bounding box center [389, 290] width 44 height 32
click at [375, 287] on input "Excellent" at bounding box center [371, 280] width 8 height 13
radio input "true"
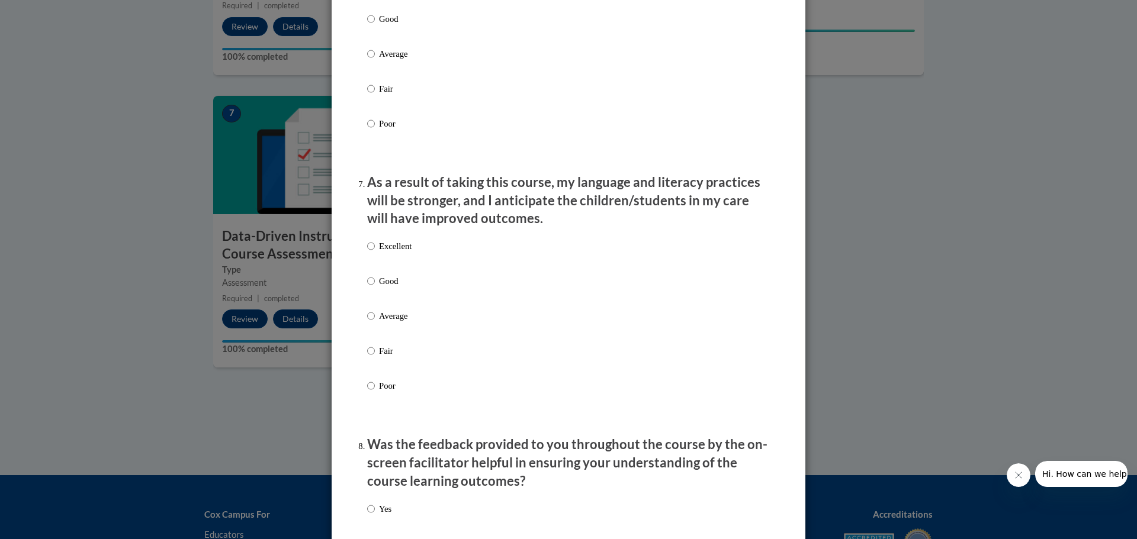
click at [395, 264] on label "Excellent" at bounding box center [389, 256] width 44 height 32
click at [375, 253] on input "Excellent" at bounding box center [371, 246] width 8 height 13
radio input "true"
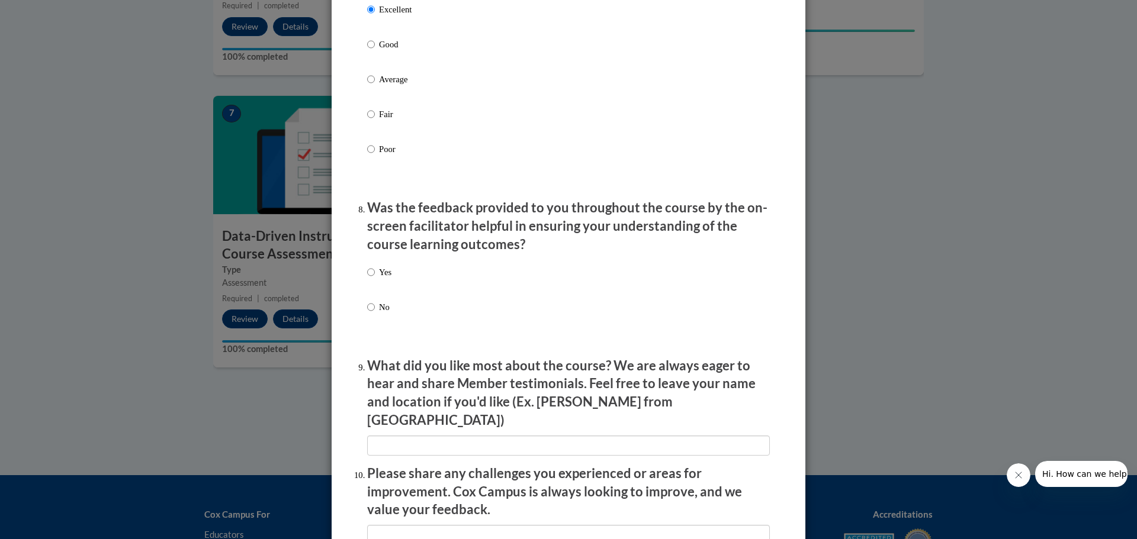
click at [378, 271] on div "Yes No" at bounding box center [379, 299] width 24 height 79
click at [371, 279] on label "Yes" at bounding box center [379, 282] width 24 height 32
click at [371, 279] on input "Yes" at bounding box center [371, 272] width 8 height 13
radio input "true"
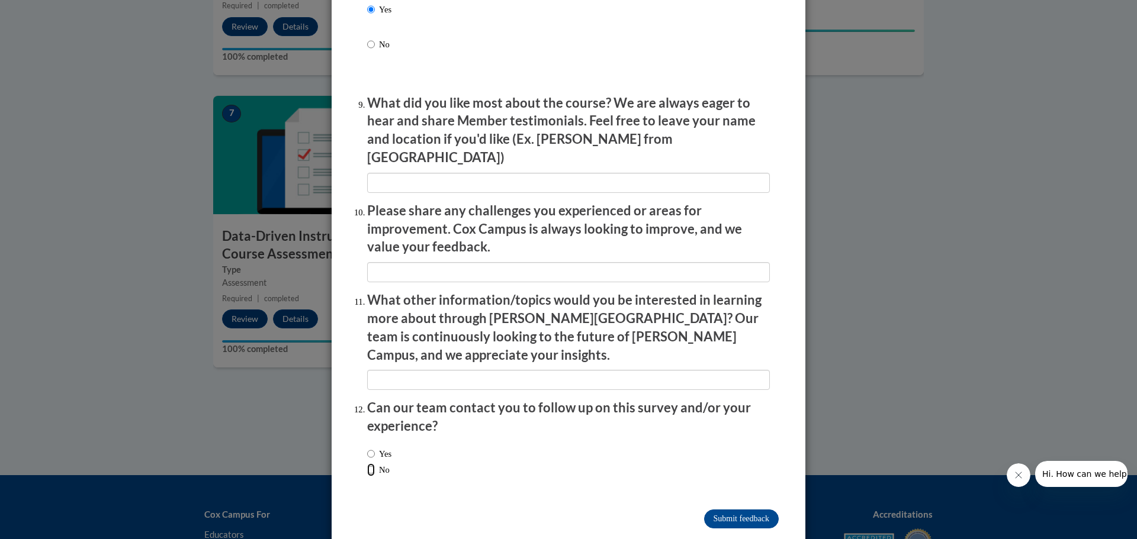
click at [367, 464] on input "No" at bounding box center [371, 470] width 8 height 13
radio input "true"
click at [712, 510] on input "Submit feedback" at bounding box center [741, 519] width 75 height 19
